Goal: Task Accomplishment & Management: Complete application form

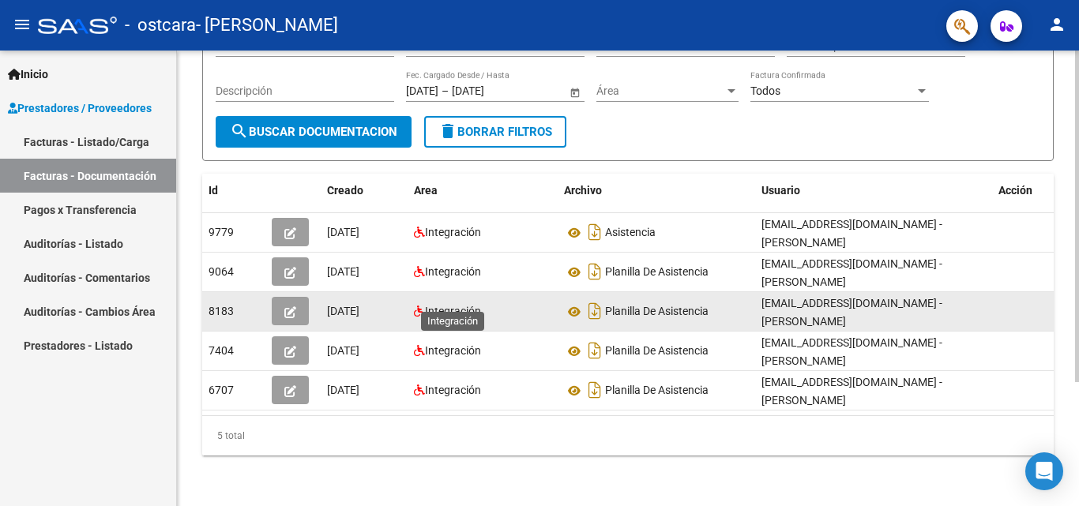
scroll to position [171, 0]
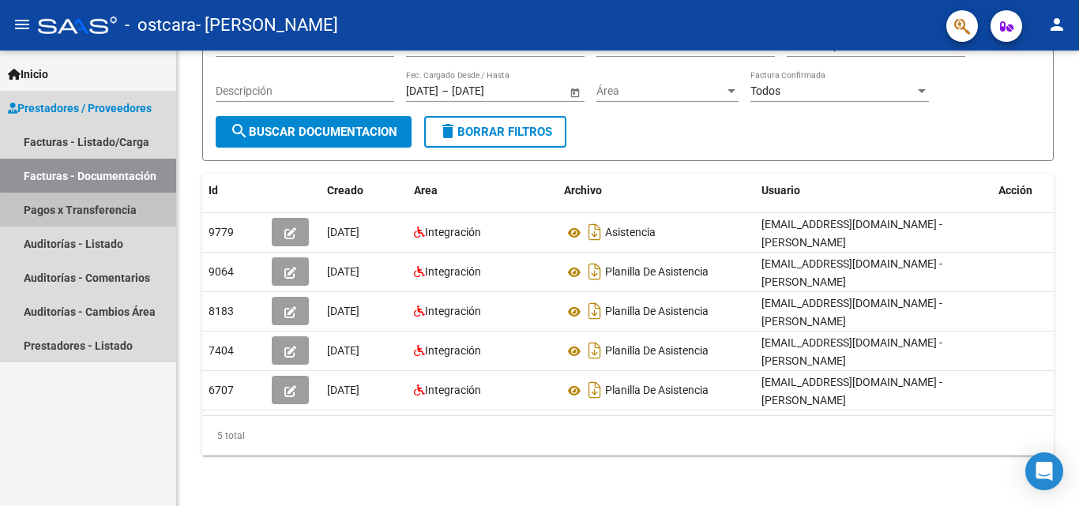
click at [97, 216] on link "Pagos x Transferencia" at bounding box center [88, 210] width 176 height 34
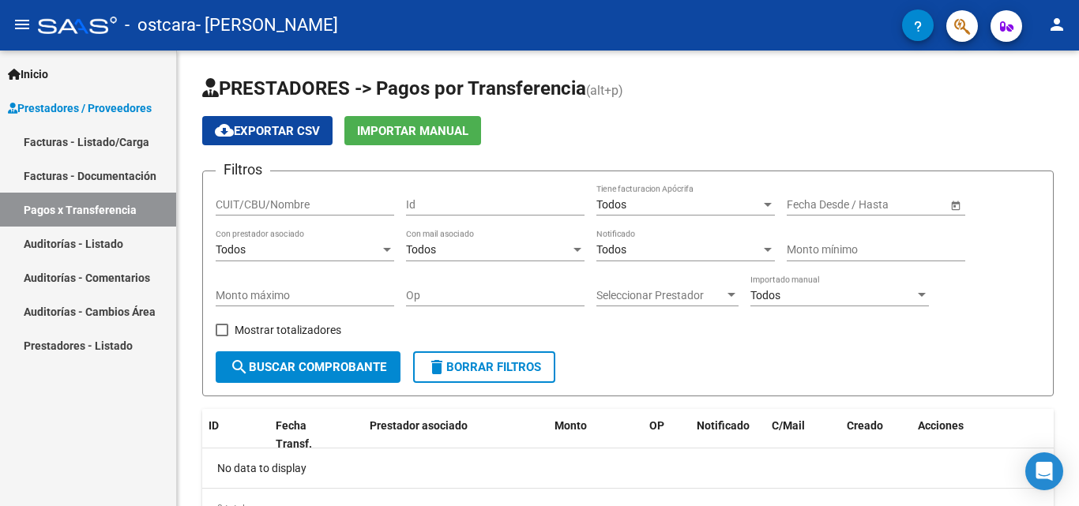
click at [106, 144] on link "Facturas - Listado/Carga" at bounding box center [88, 142] width 176 height 34
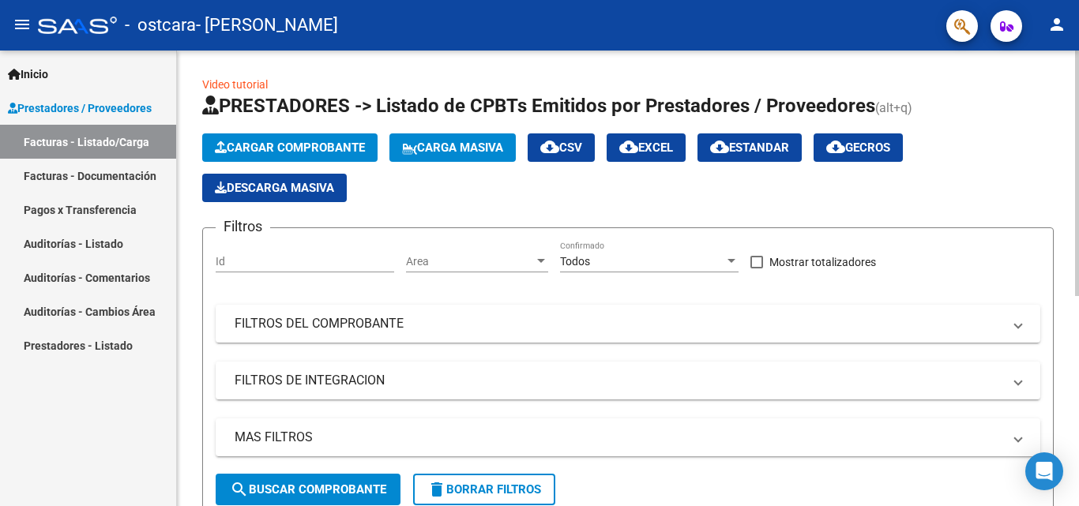
scroll to position [316, 0]
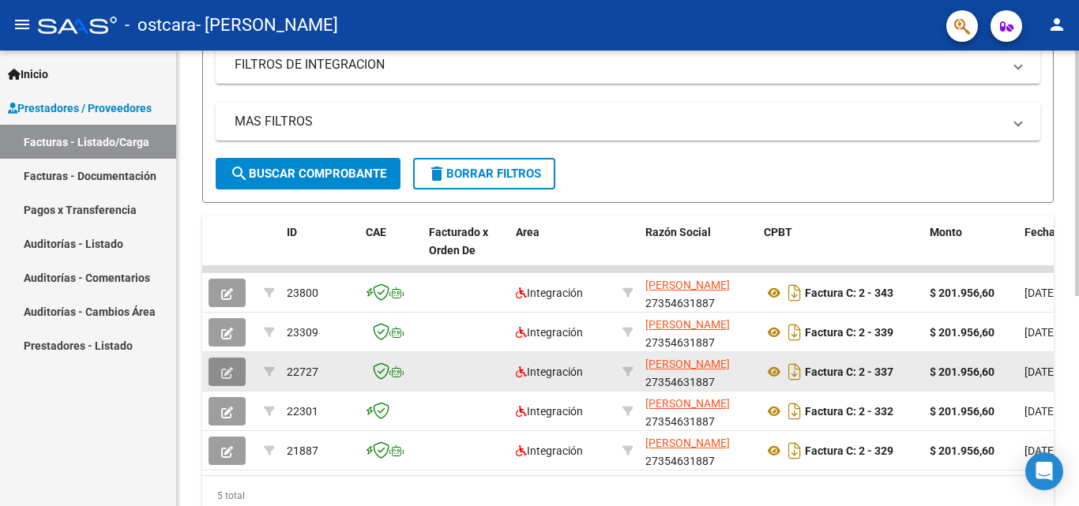
click at [228, 378] on icon "button" at bounding box center [227, 373] width 12 height 12
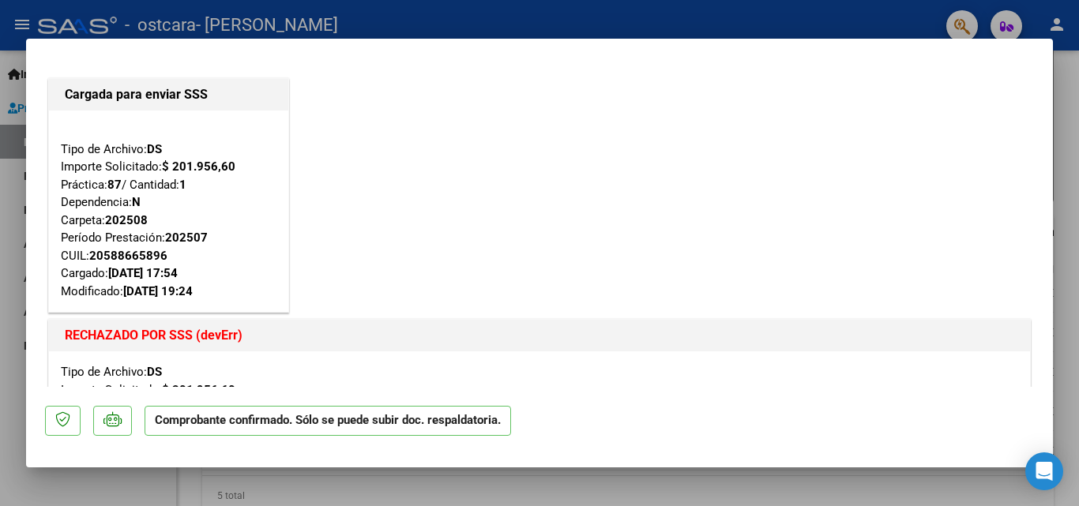
click at [0, 216] on div at bounding box center [539, 253] width 1079 height 506
type input "$ 0,00"
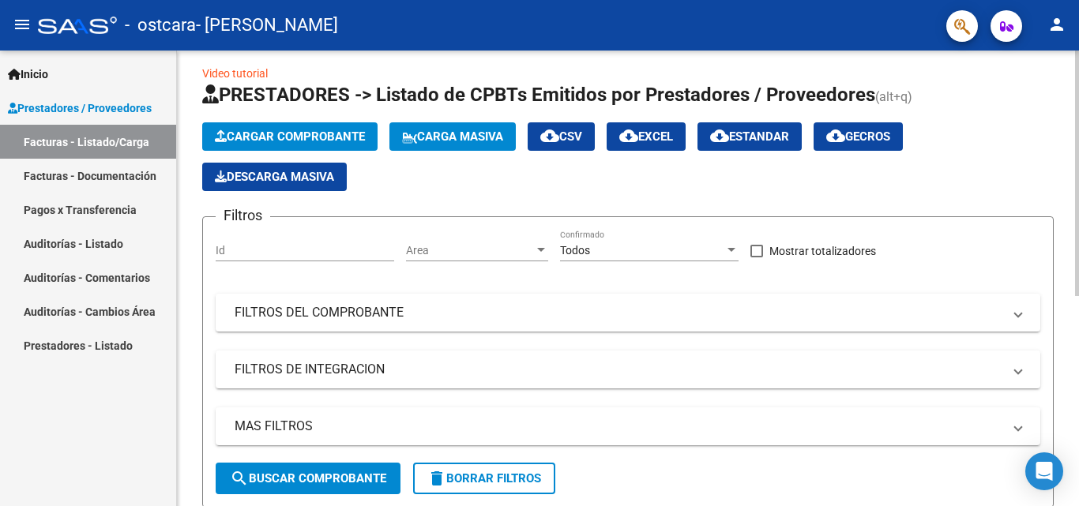
scroll to position [0, 0]
